Goal: Register for event/course

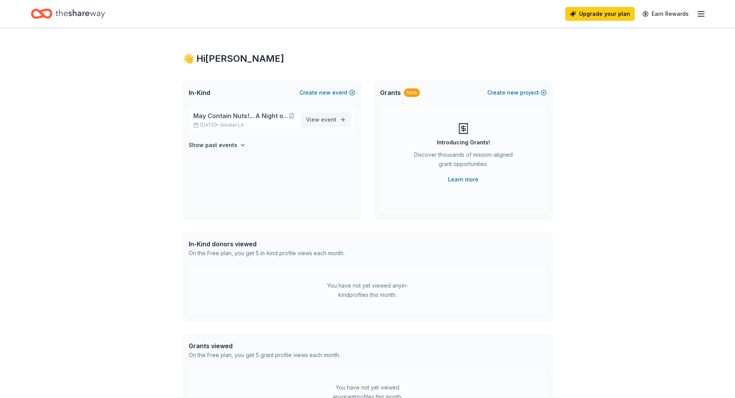
click at [333, 122] on span "event" at bounding box center [328, 119] width 15 height 7
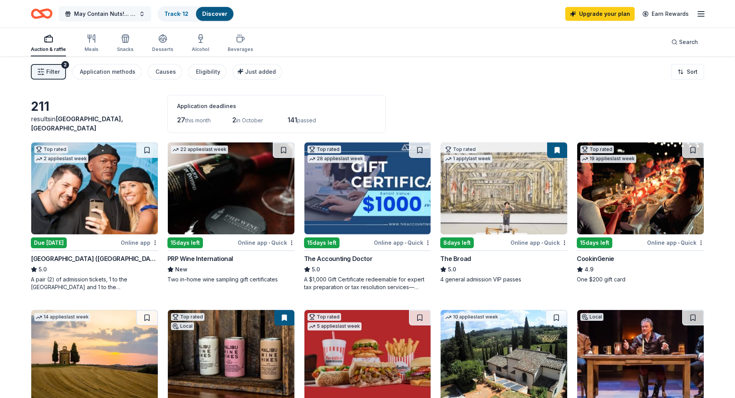
click at [142, 18] on button "May Contain Nuts!... A Night of Comedy benefitting WeSPARK [MEDICAL_DATA] Suppo…" at bounding box center [105, 13] width 93 height 15
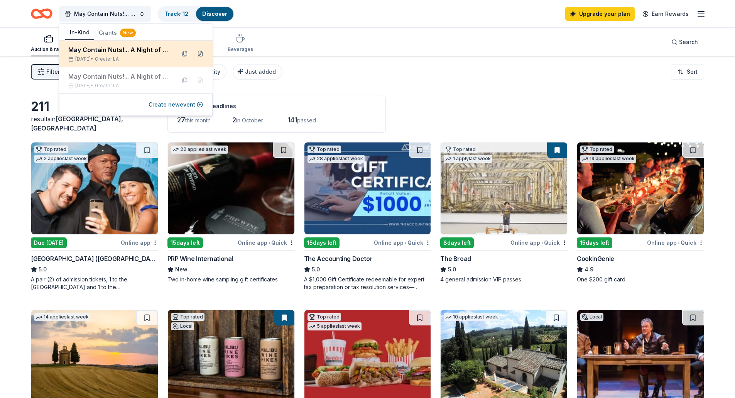
click at [201, 55] on button at bounding box center [200, 53] width 12 height 12
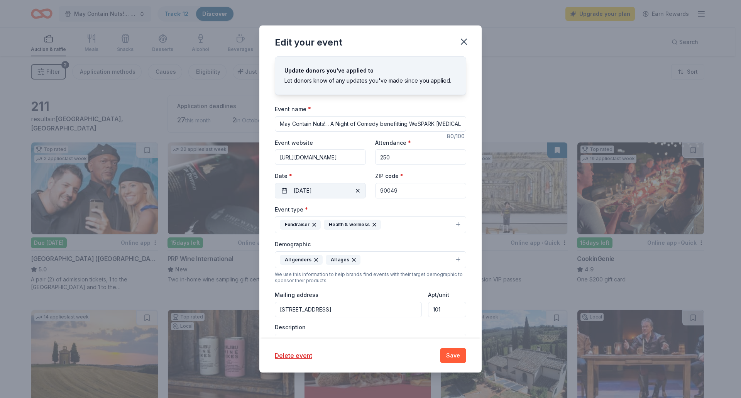
click at [282, 187] on button "10/07/2025" at bounding box center [320, 190] width 91 height 15
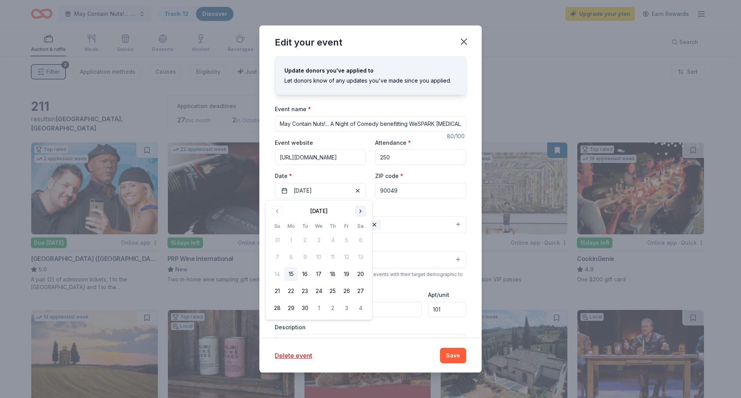
click at [360, 209] on button "Go to next month" at bounding box center [360, 211] width 11 height 11
click at [317, 275] on button "15" at bounding box center [319, 274] width 14 height 14
click at [392, 205] on div "Event type * Fundraiser Health & wellness" at bounding box center [370, 218] width 191 height 29
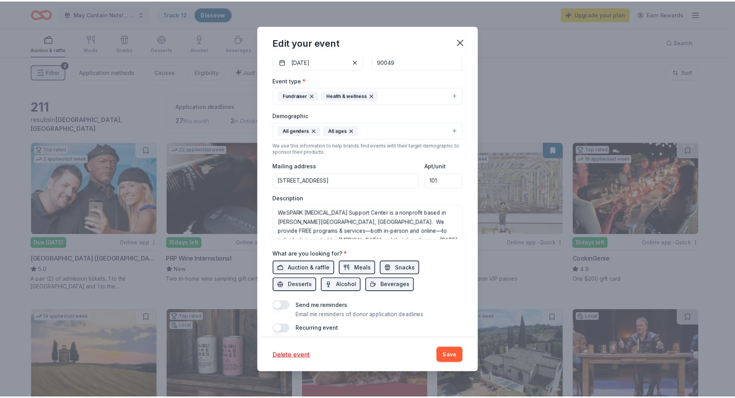
scroll to position [136, 0]
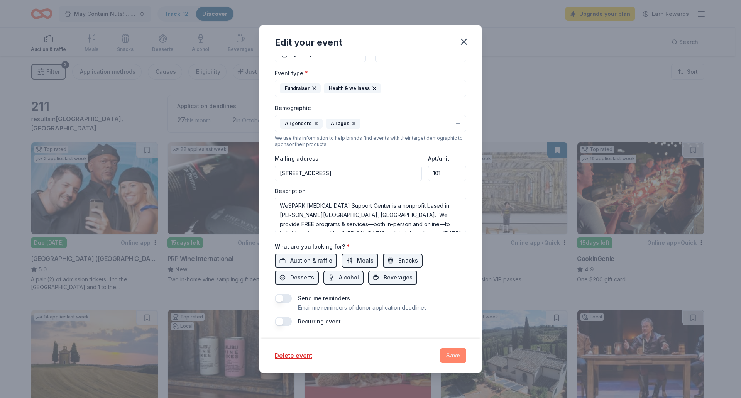
click at [456, 353] on button "Save" at bounding box center [453, 355] width 26 height 15
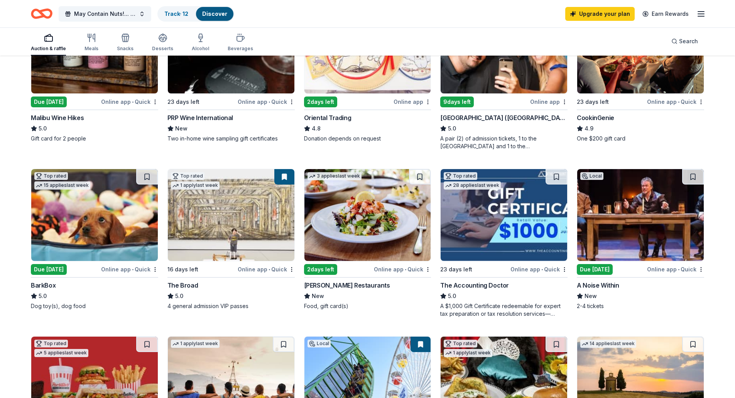
scroll to position [154, 0]
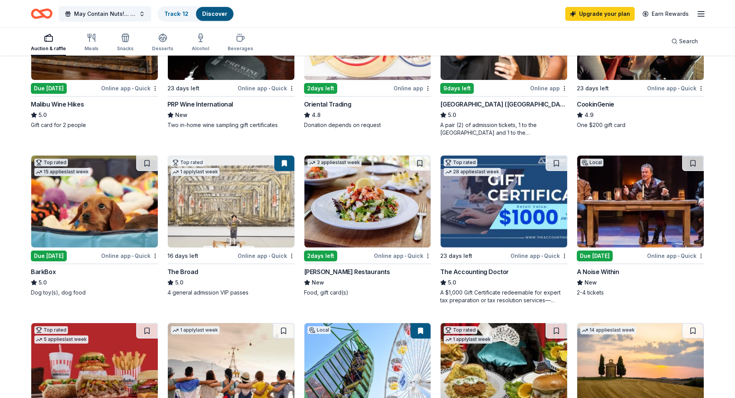
click at [647, 199] on img at bounding box center [640, 201] width 127 height 92
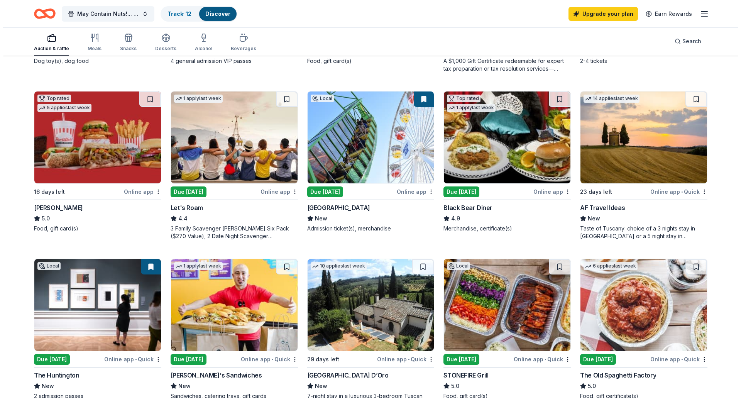
scroll to position [0, 0]
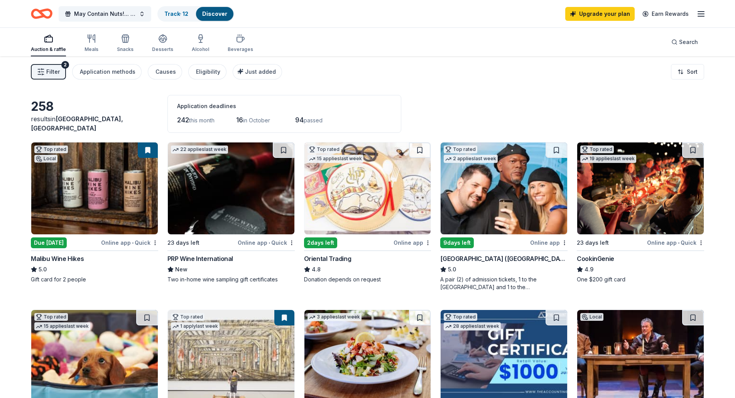
click at [51, 75] on span "Filter" at bounding box center [53, 71] width 14 height 9
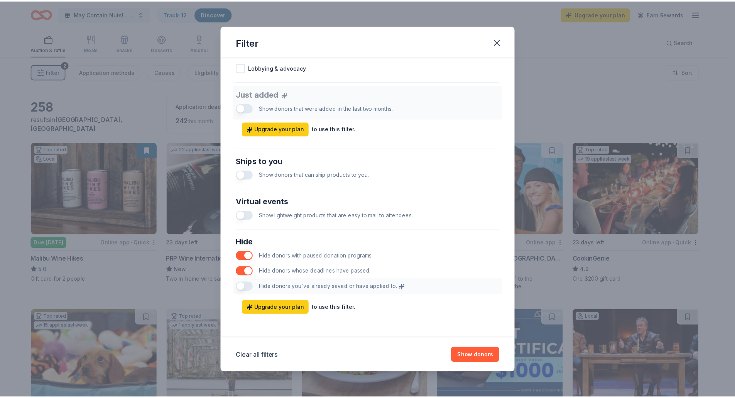
scroll to position [279, 0]
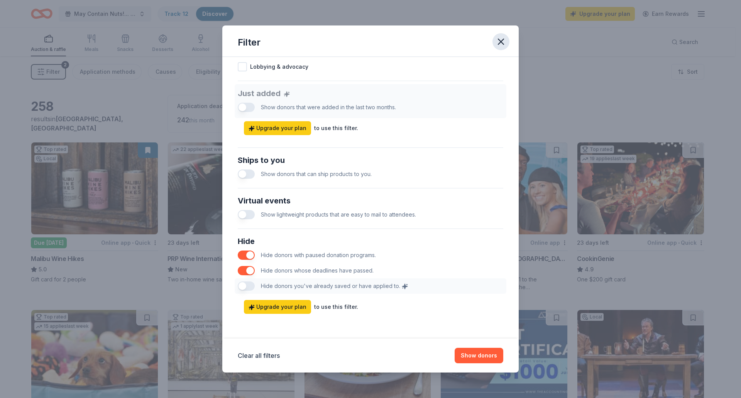
click at [498, 42] on icon "button" at bounding box center [500, 41] width 11 height 11
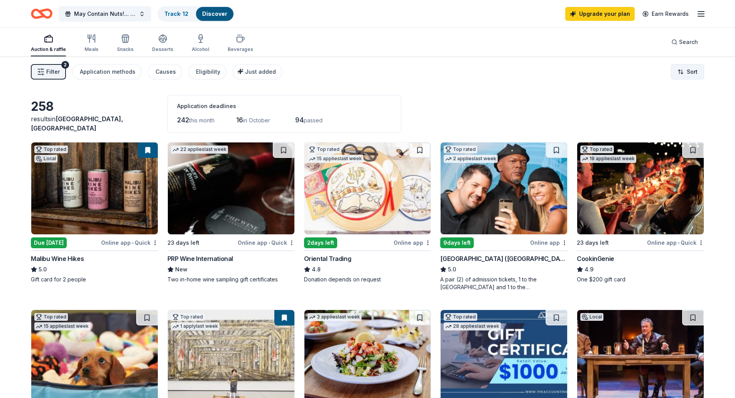
click at [688, 74] on html "May Contain Nuts!... A Night of Comedy benefitting WeSPARK Cancer Support Cente…" at bounding box center [367, 199] width 735 height 398
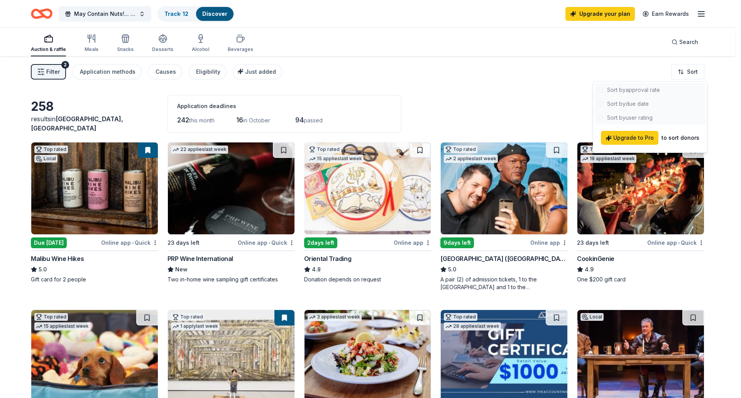
click at [508, 98] on html "May Contain Nuts!... A Night of Comedy benefitting WeSPARK Cancer Support Cente…" at bounding box center [370, 199] width 741 height 398
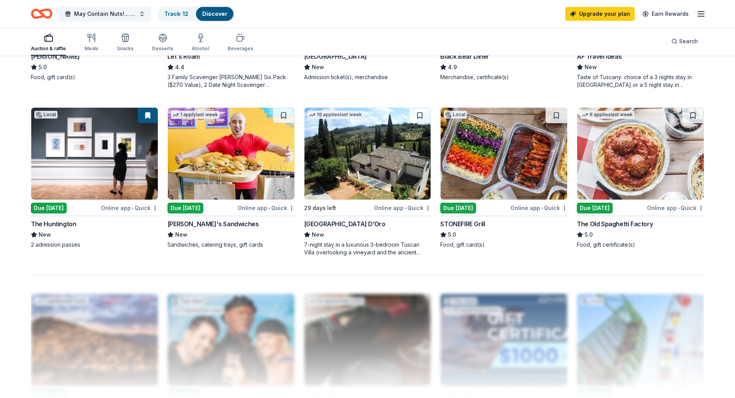
scroll to position [530, 0]
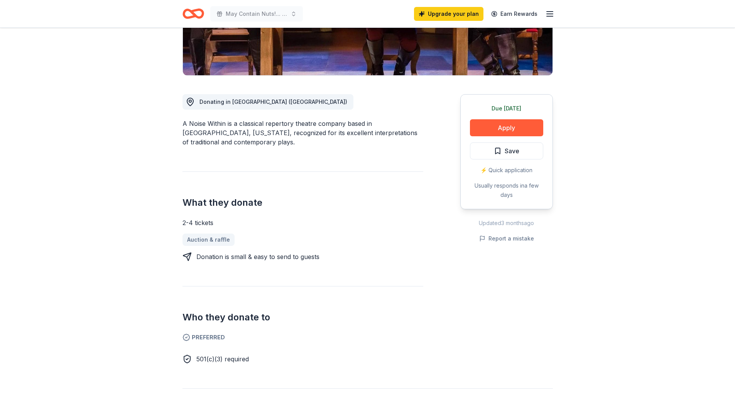
scroll to position [154, 0]
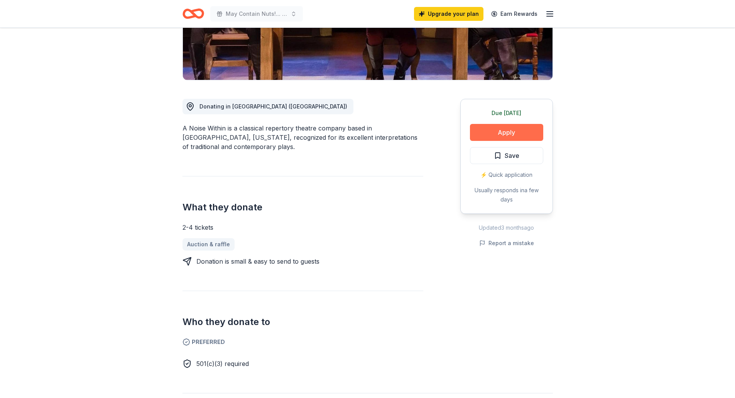
click at [510, 131] on button "Apply" at bounding box center [506, 132] width 73 height 17
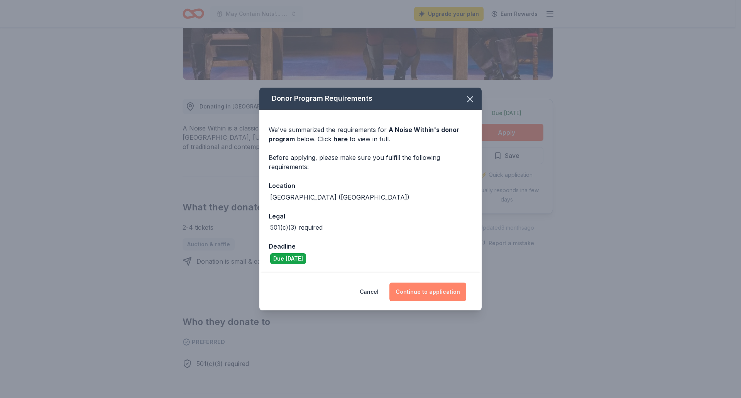
click at [435, 293] on button "Continue to application" at bounding box center [427, 291] width 77 height 19
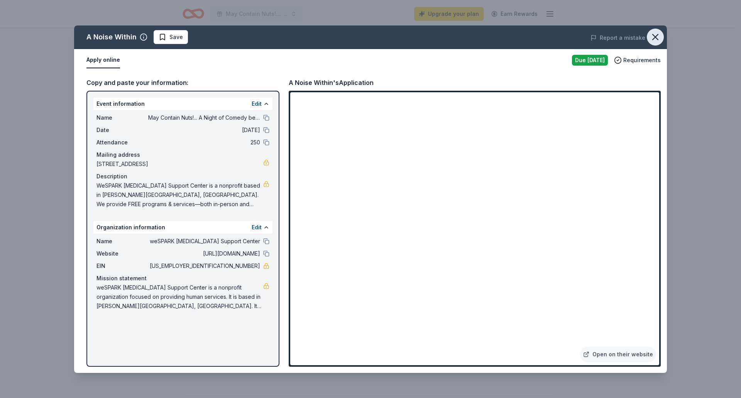
click at [655, 34] on icon "button" at bounding box center [655, 37] width 11 height 11
